Goal: Navigation & Orientation: Find specific page/section

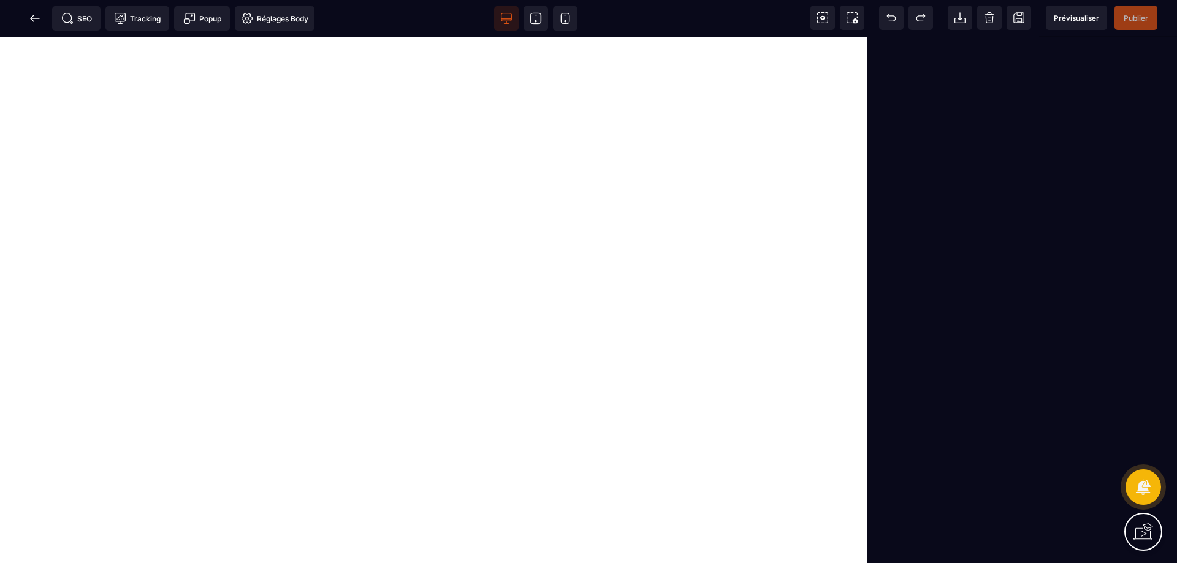
click at [1087, 19] on span "Prévisualiser" at bounding box center [1076, 17] width 45 height 9
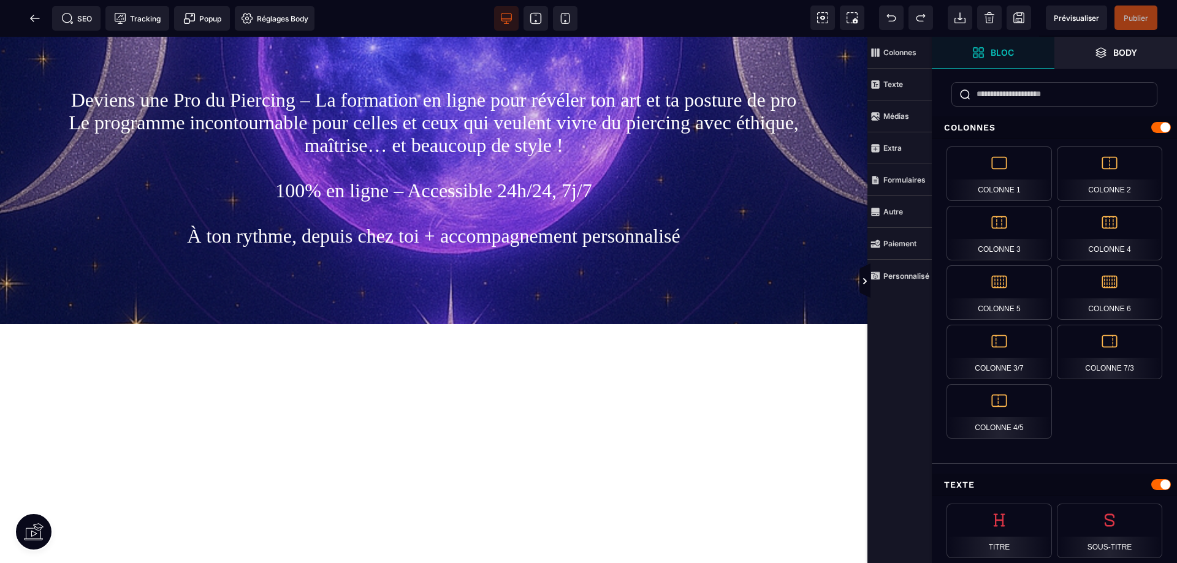
click at [25, 15] on span at bounding box center [35, 18] width 25 height 25
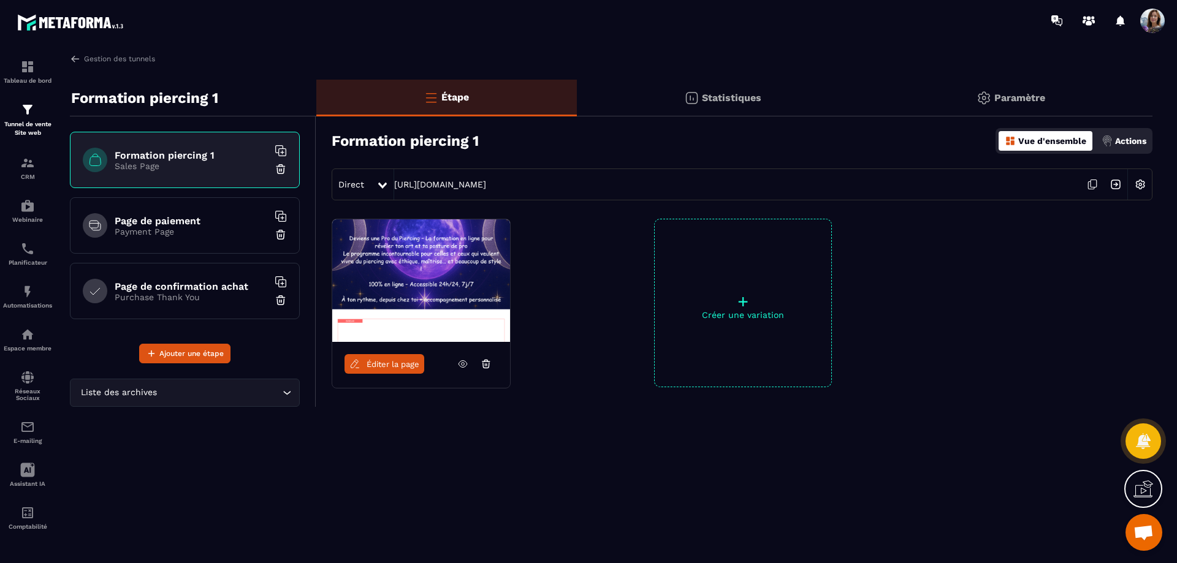
click at [1089, 185] on icon at bounding box center [1092, 184] width 23 height 23
click at [57, 23] on img at bounding box center [72, 22] width 110 height 23
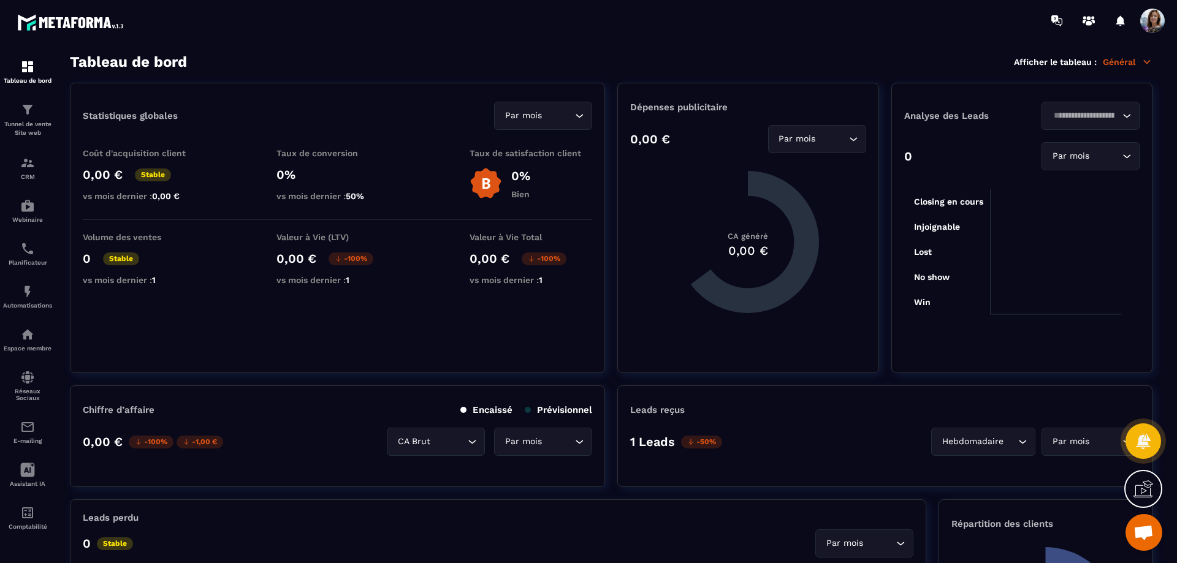
click at [124, 26] on img at bounding box center [72, 22] width 110 height 23
click at [121, 26] on img at bounding box center [72, 22] width 110 height 23
click at [110, 20] on img at bounding box center [72, 22] width 110 height 23
